Goal: Task Accomplishment & Management: Use online tool/utility

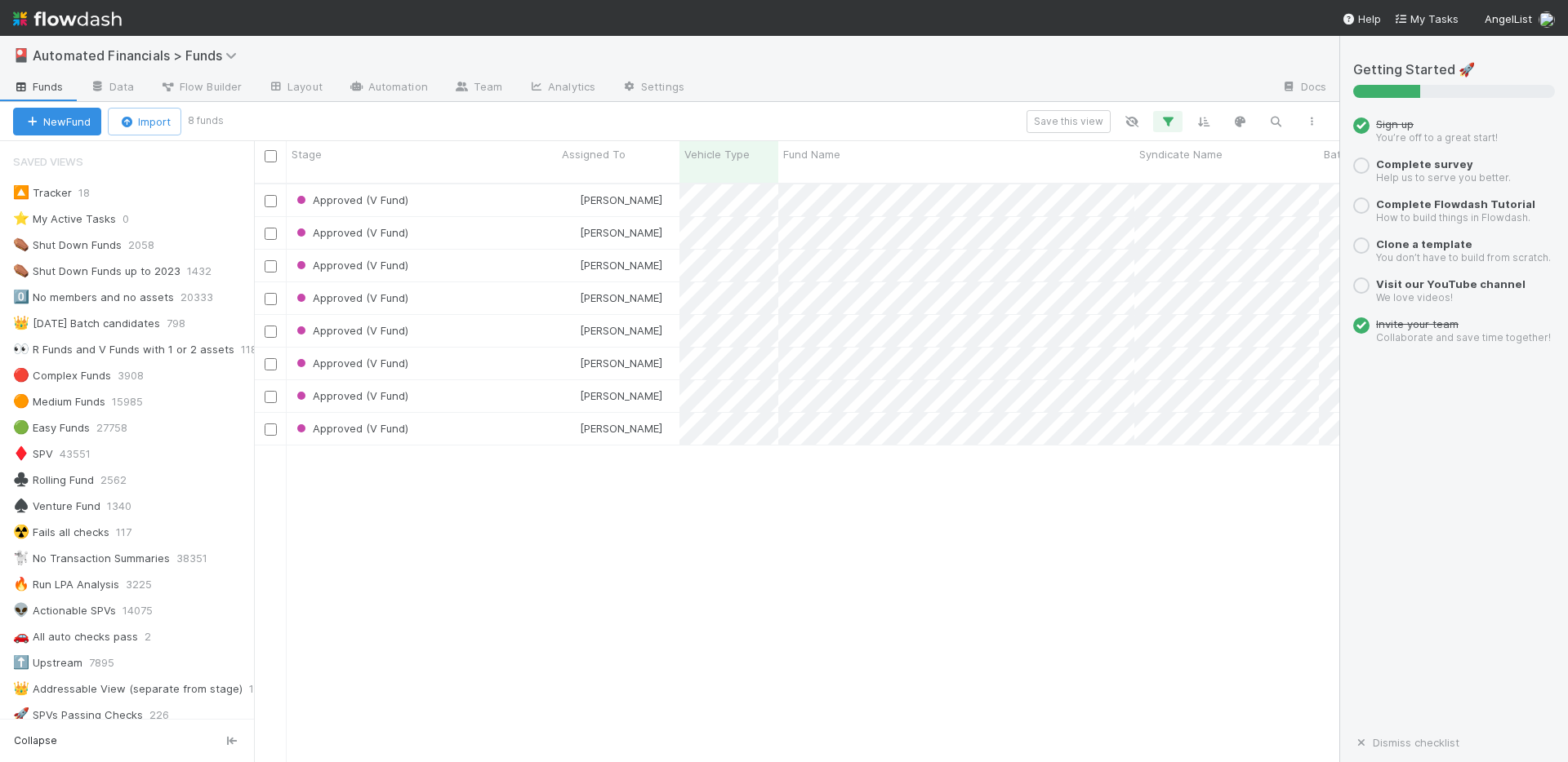
scroll to position [1588, 0]
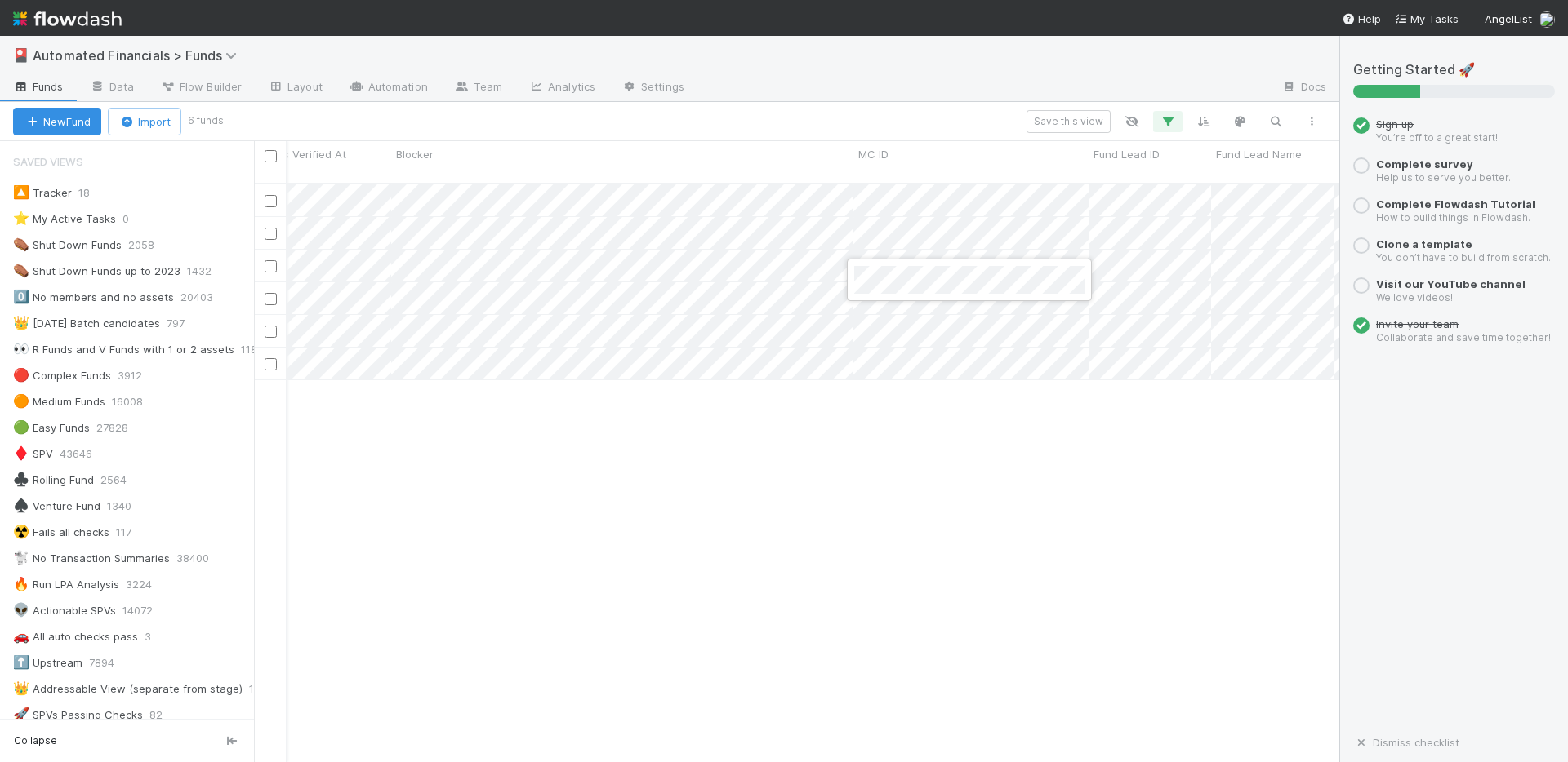
click at [926, 181] on div at bounding box center [784, 381] width 1568 height 762
click at [911, 216] on div at bounding box center [784, 381] width 1568 height 762
click at [913, 252] on div at bounding box center [784, 381] width 1568 height 762
click at [917, 275] on div at bounding box center [784, 381] width 1568 height 762
click at [1011, 316] on div at bounding box center [784, 381] width 1568 height 762
